Goal: Find specific page/section

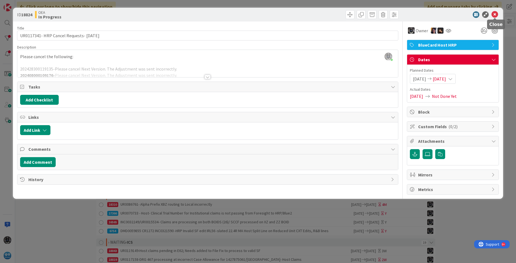
click at [494, 13] on icon at bounding box center [494, 14] width 7 height 7
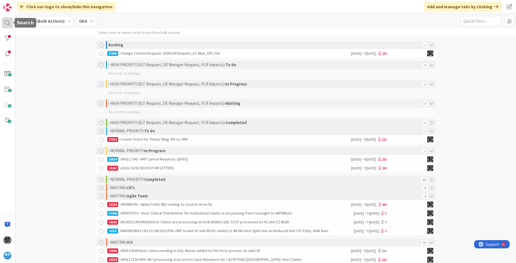
click at [5, 21] on div at bounding box center [7, 22] width 11 height 11
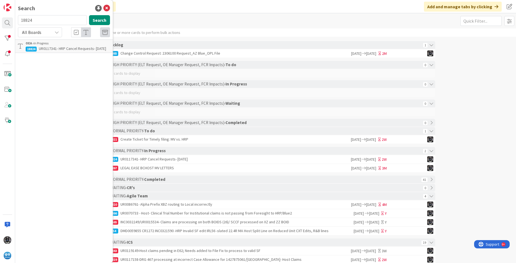
click at [35, 19] on input "18824" at bounding box center [52, 20] width 69 height 10
type input "1"
type input "UR0060273"
click at [45, 47] on mark "UR0060273" at bounding box center [49, 49] width 20 height 6
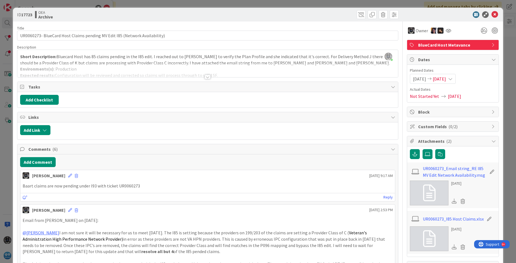
click at [206, 76] on div at bounding box center [207, 77] width 6 height 4
